Goal: Task Accomplishment & Management: Manage account settings

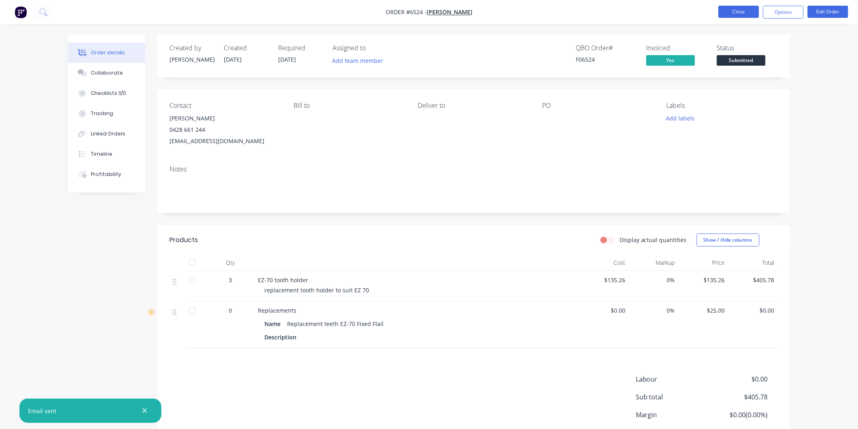
click at [741, 10] on button "Close" at bounding box center [738, 12] width 41 height 12
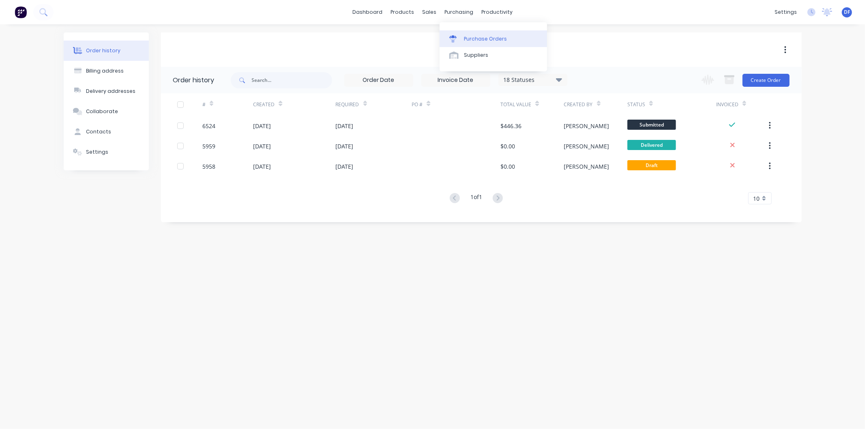
click at [471, 37] on div "Purchase Orders" at bounding box center [485, 38] width 43 height 7
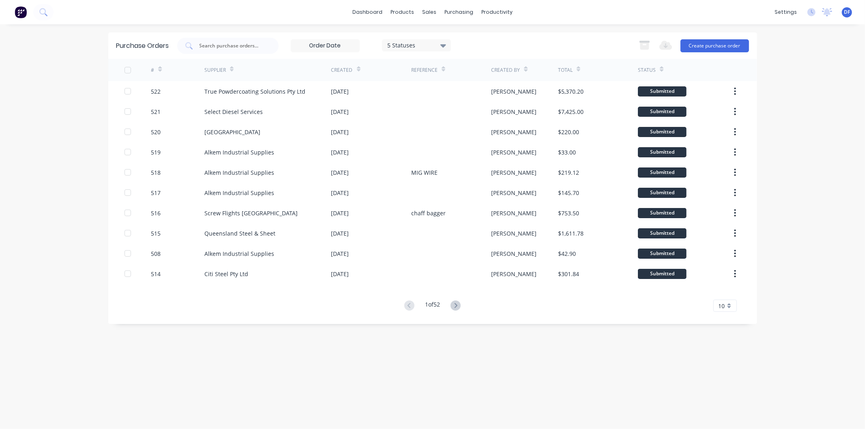
click at [460, 303] on icon at bounding box center [455, 305] width 10 height 10
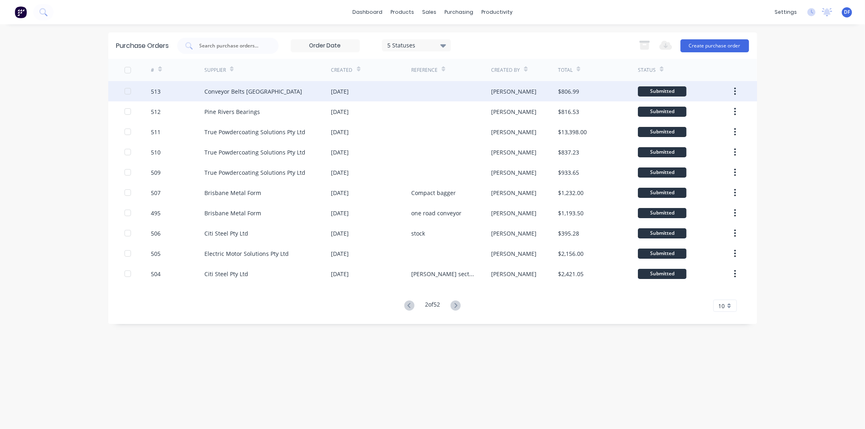
click at [253, 90] on div "Conveyor Belts [GEOGRAPHIC_DATA]" at bounding box center [253, 91] width 98 height 9
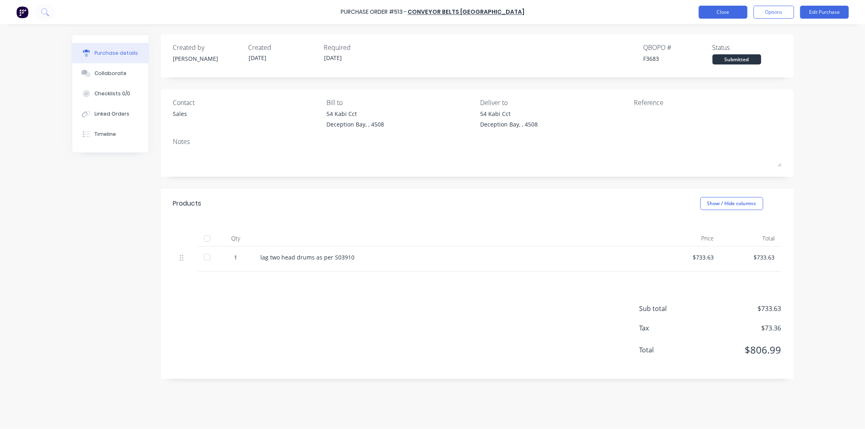
click at [720, 8] on button "Close" at bounding box center [722, 12] width 49 height 13
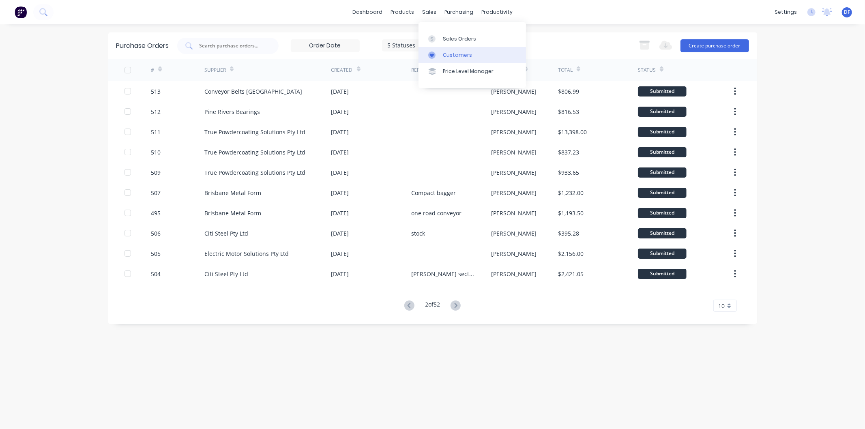
click at [453, 57] on div "Customers" at bounding box center [457, 54] width 29 height 7
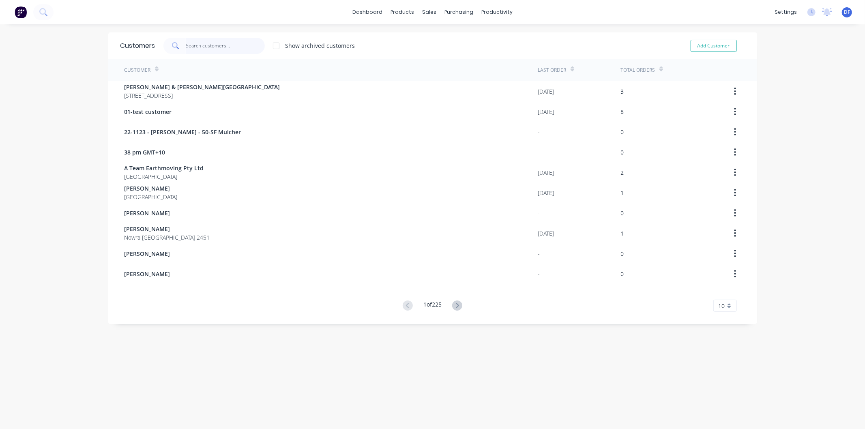
click at [211, 46] on input "text" at bounding box center [225, 46] width 79 height 16
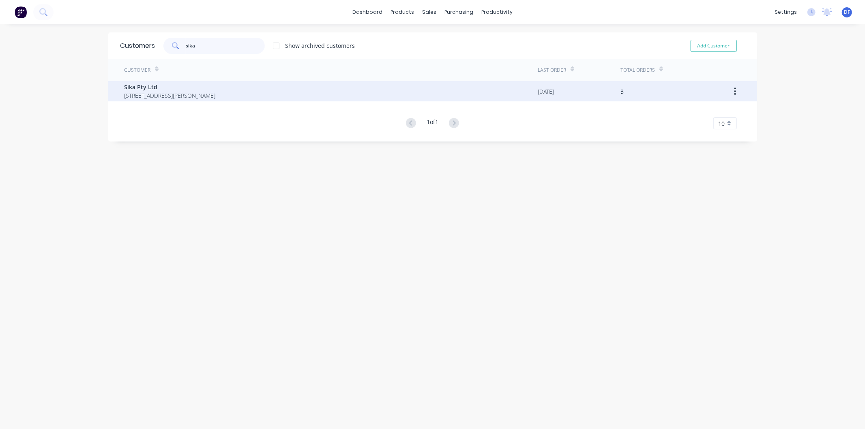
type input "sika"
click at [135, 88] on span "Sika Pty Ltd" at bounding box center [169, 87] width 91 height 9
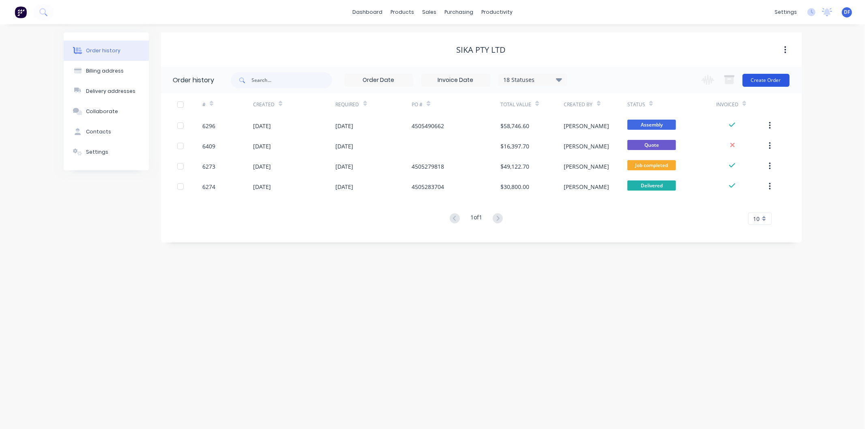
click at [764, 80] on button "Create Order" at bounding box center [765, 80] width 47 height 13
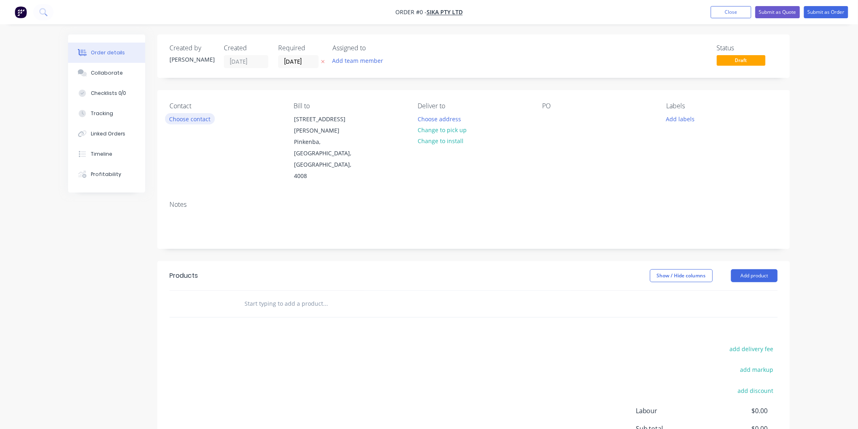
click at [193, 117] on button "Choose contact" at bounding box center [190, 118] width 50 height 11
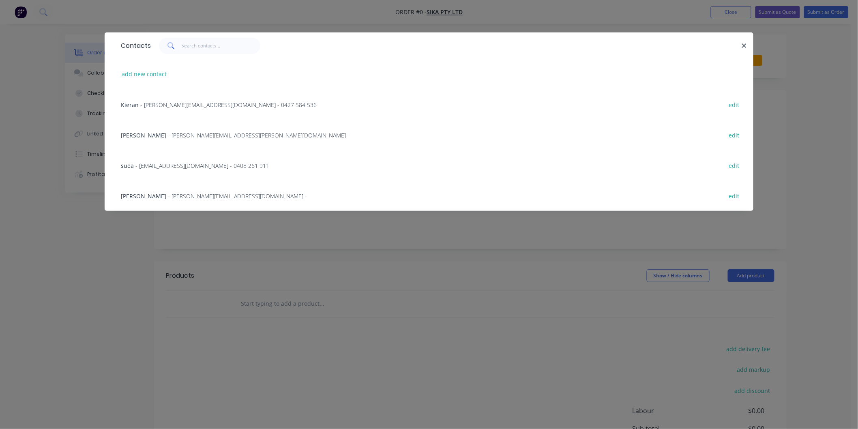
click at [160, 103] on span "- [PERSON_NAME][EMAIL_ADDRESS][DOMAIN_NAME] - 0427 584 536" at bounding box center [228, 105] width 176 height 8
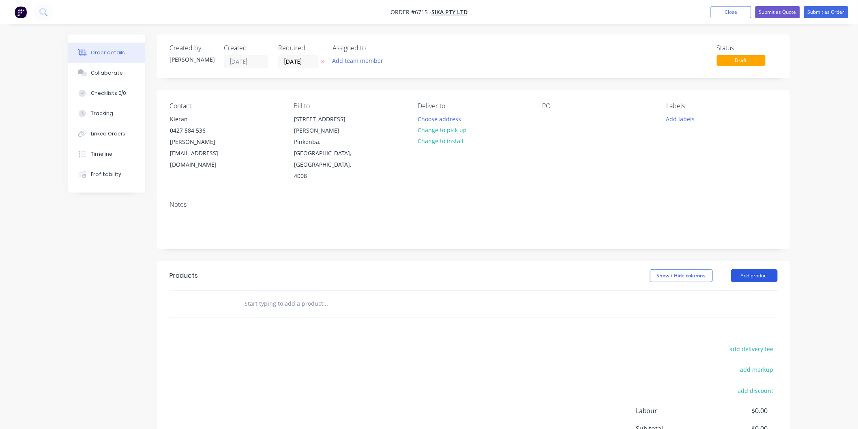
click at [758, 269] on button "Add product" at bounding box center [754, 275] width 47 height 13
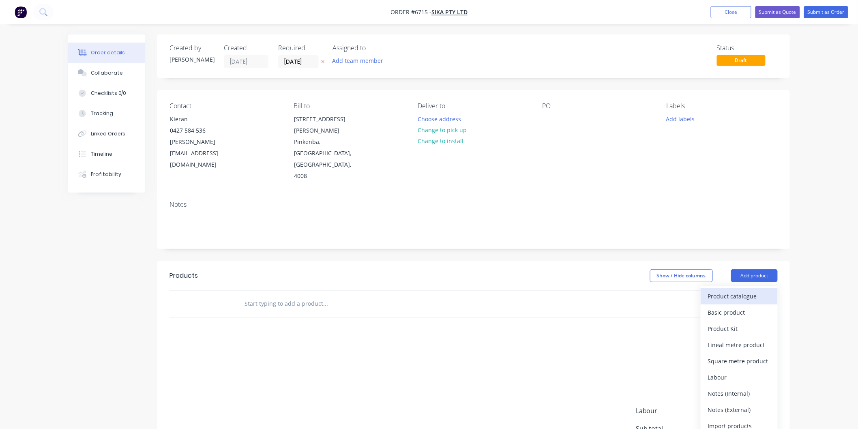
click at [728, 290] on div "Product catalogue" at bounding box center [739, 296] width 62 height 12
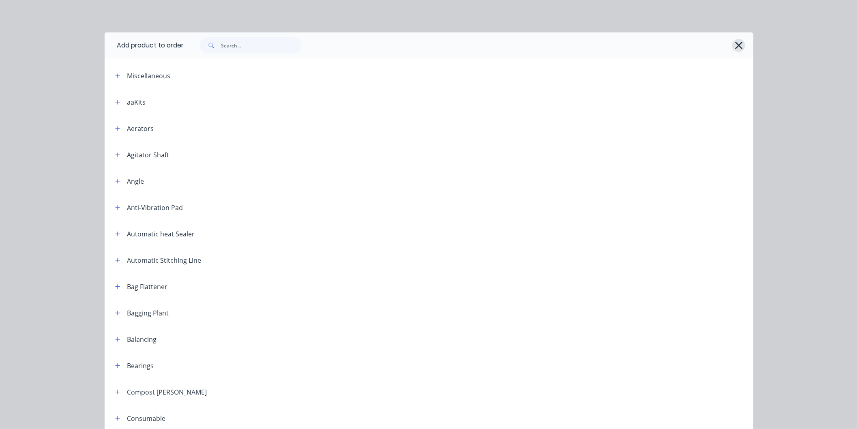
click at [735, 46] on icon "button" at bounding box center [738, 45] width 7 height 7
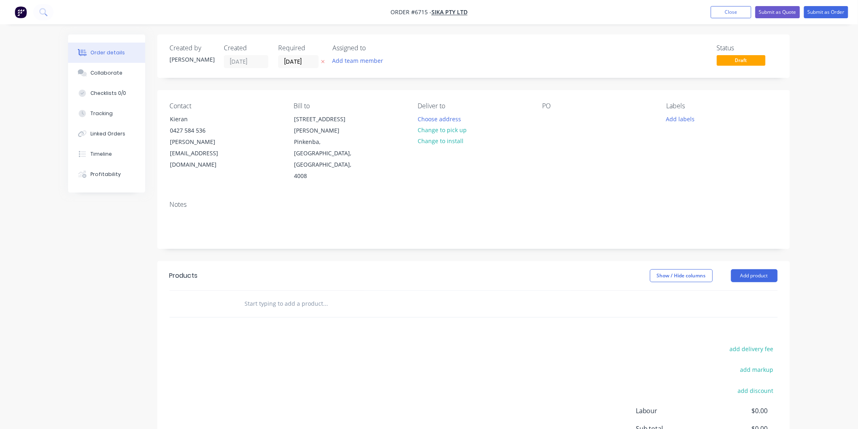
click at [276, 296] on input "text" at bounding box center [325, 304] width 162 height 16
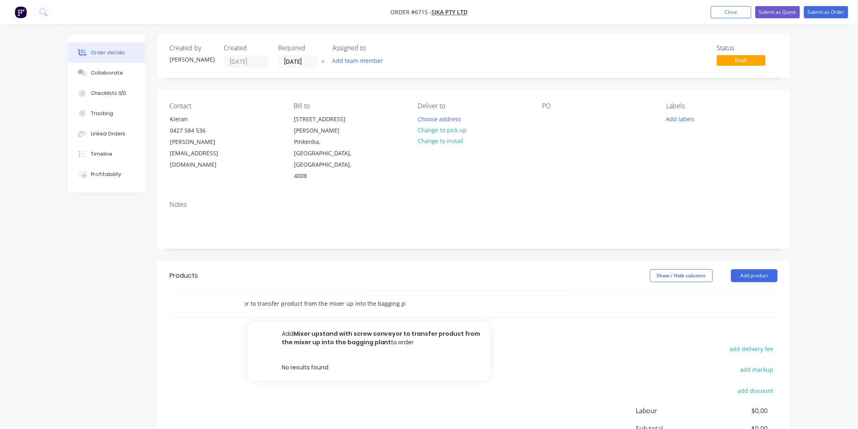
scroll to position [0, 94]
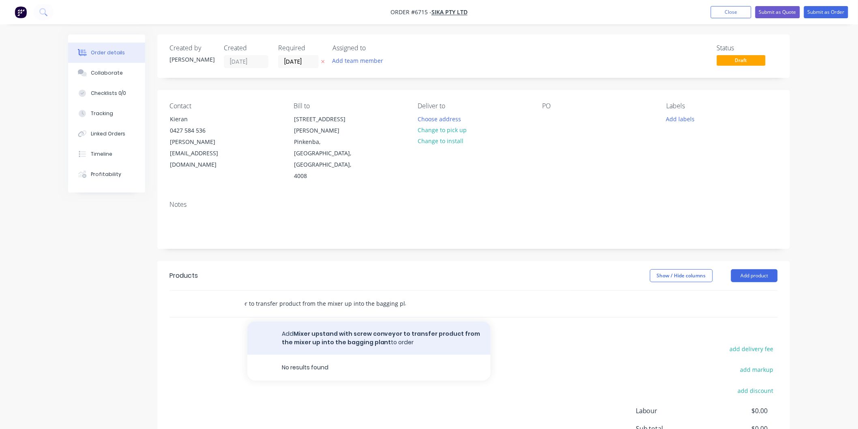
type input "Mixer upstand with screw conveyor to transfer product from the mixer up into th…"
click at [359, 321] on button "Add Mixer upstand with screw conveyor to transfer product from the mixer up int…" at bounding box center [368, 337] width 243 height 33
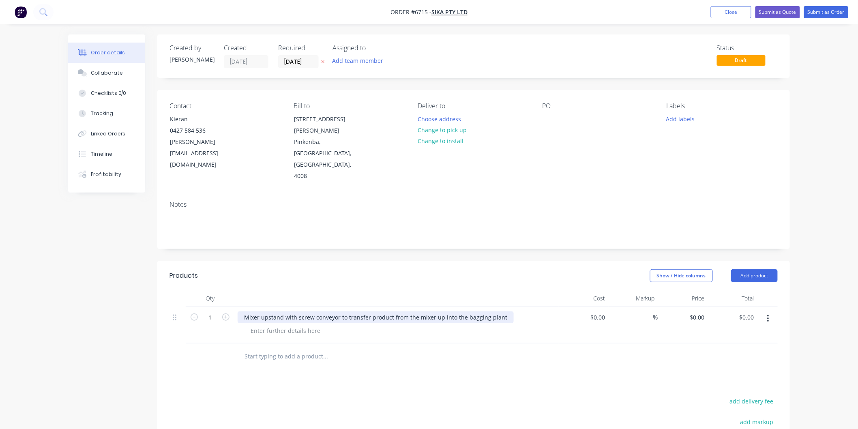
click at [296, 311] on div "Mixer upstand with screw conveyor to transfer product from the mixer up into th…" at bounding box center [376, 317] width 276 height 12
click at [730, 11] on button "Close" at bounding box center [731, 12] width 41 height 12
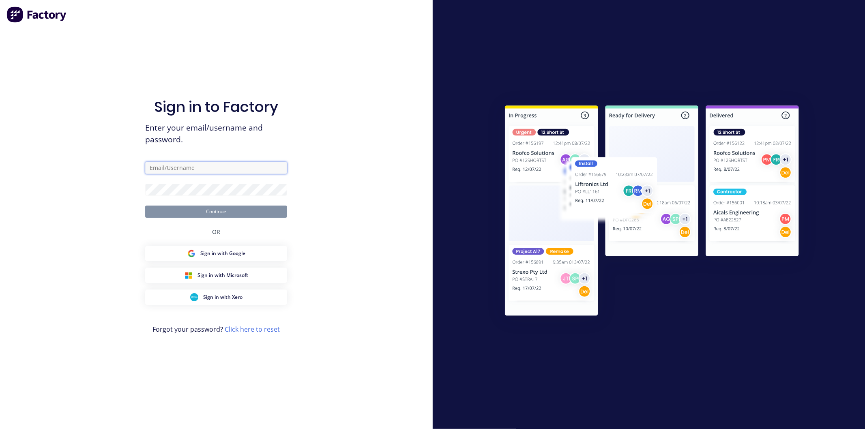
click at [169, 169] on input "text" at bounding box center [216, 168] width 142 height 12
type input "[PERSON_NAME][EMAIL_ADDRESS][DOMAIN_NAME]"
click at [145, 206] on button "Continue" at bounding box center [216, 212] width 142 height 12
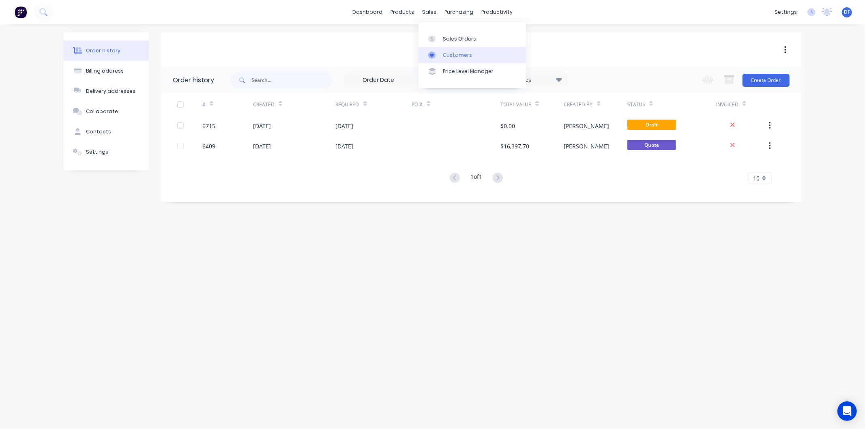
click at [458, 55] on div "Customers" at bounding box center [457, 54] width 29 height 7
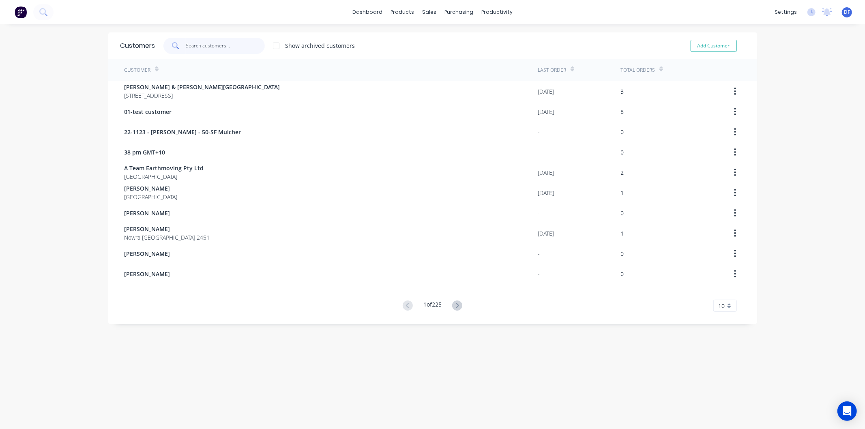
click at [208, 42] on input "text" at bounding box center [225, 46] width 79 height 16
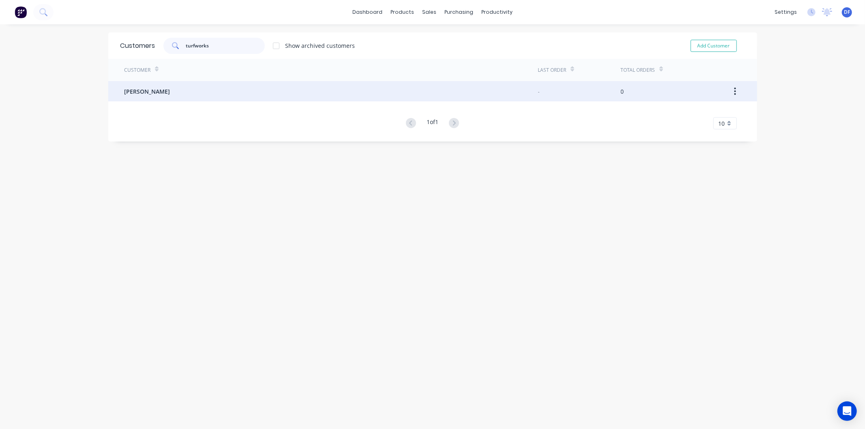
type input "turfworks"
click at [151, 92] on span "[PERSON_NAME]" at bounding box center [147, 91] width 46 height 9
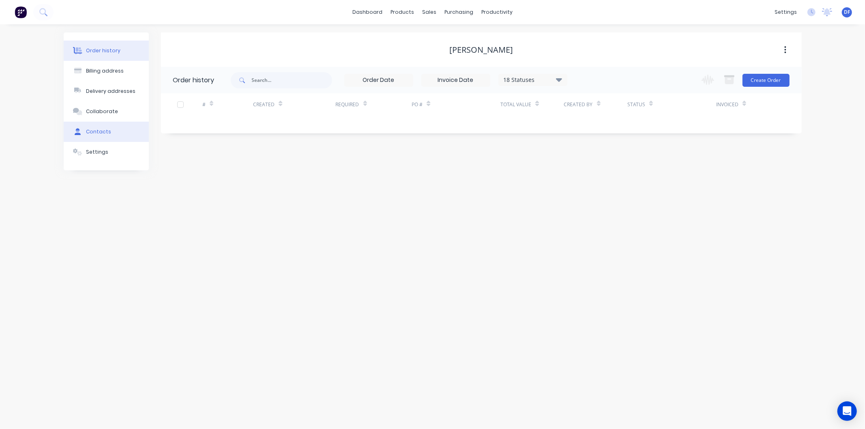
click at [99, 131] on div "Contacts" at bounding box center [98, 131] width 25 height 7
select select "AU"
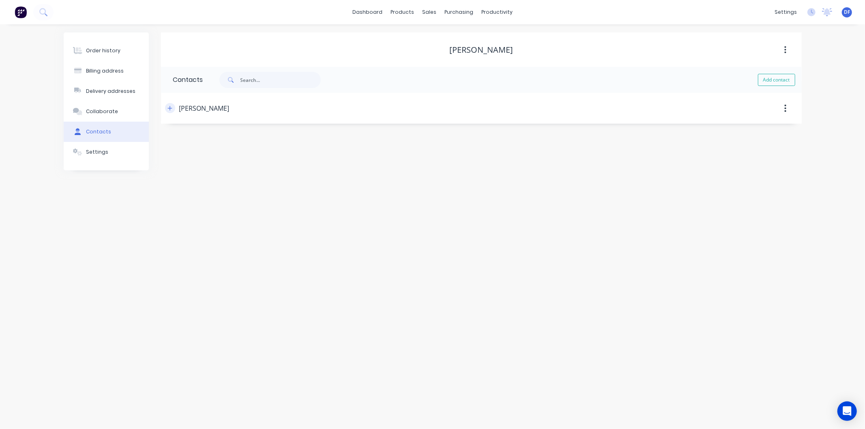
click at [169, 104] on button "button" at bounding box center [170, 108] width 10 height 10
